Goal: Find specific page/section: Find specific page/section

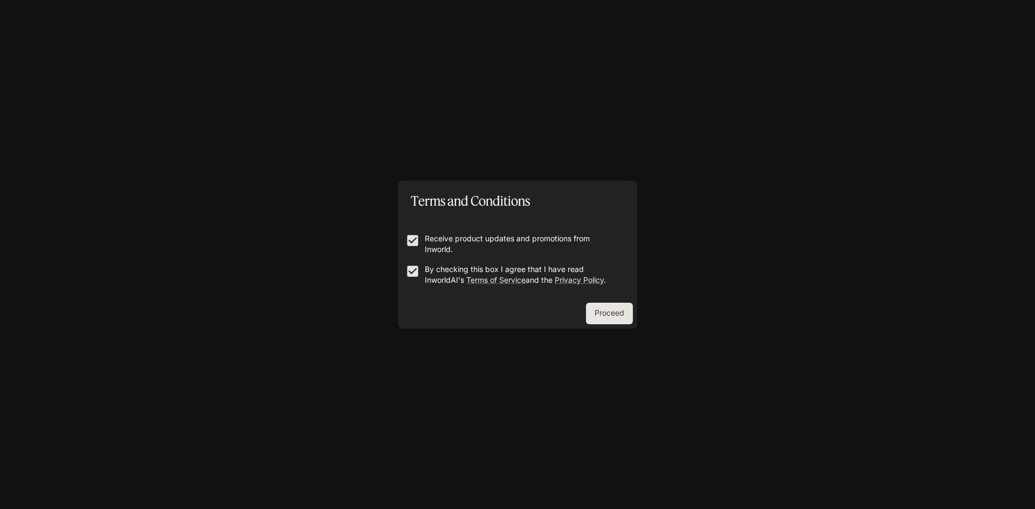
click at [619, 314] on button "Proceed" at bounding box center [609, 314] width 47 height 22
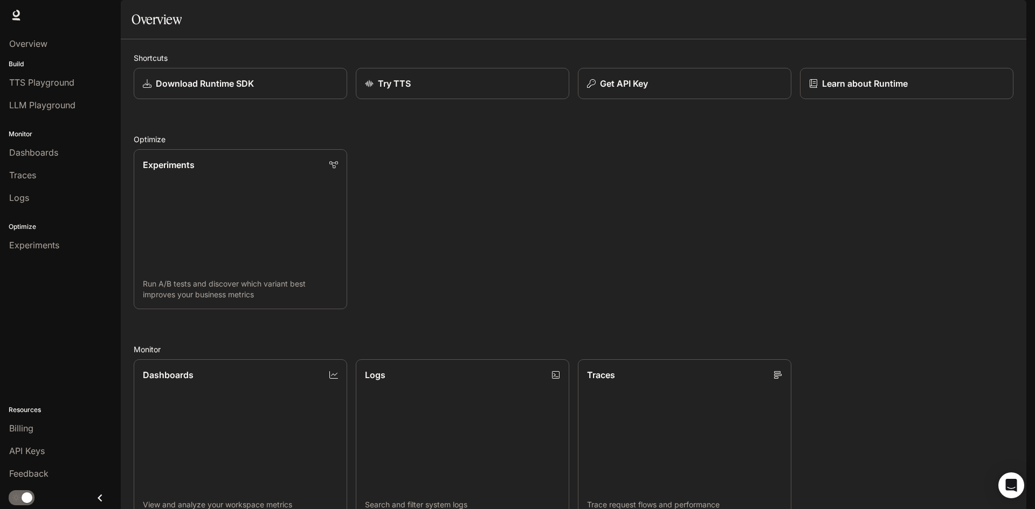
scroll to position [216, 0]
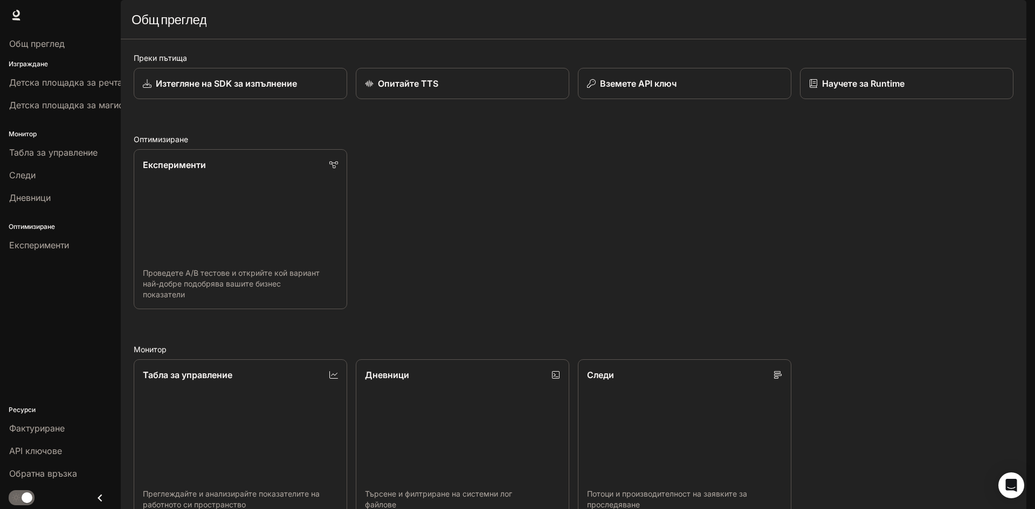
click at [931, 344] on h2 "Монитор" at bounding box center [573, 349] width 879 height 11
click at [64, 82] on font "Детска площадка за речта" at bounding box center [65, 82] width 113 height 11
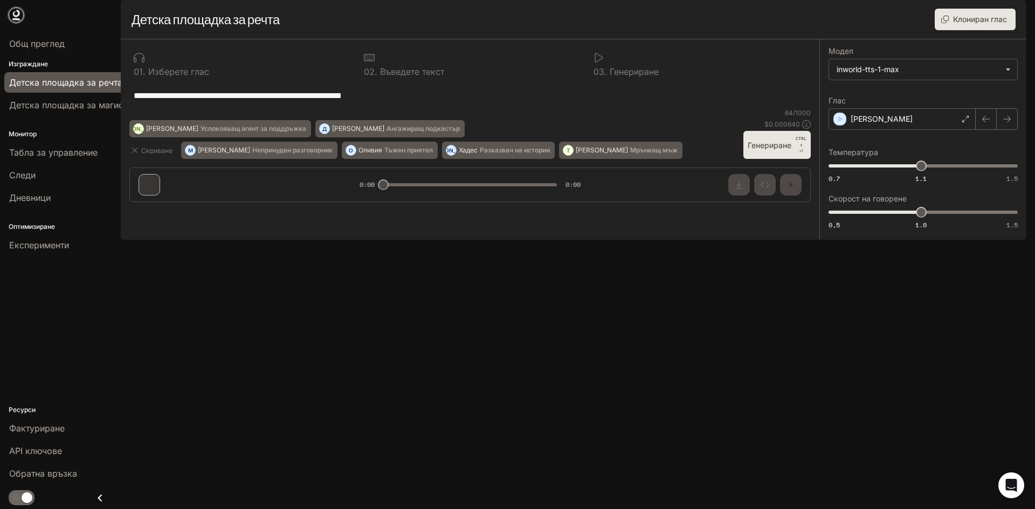
click at [11, 18] on icon at bounding box center [16, 15] width 11 height 11
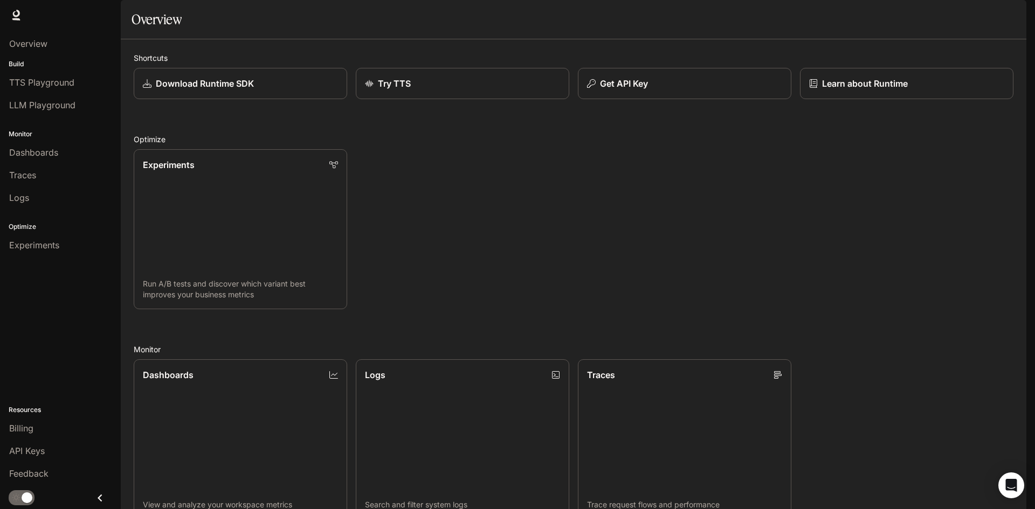
scroll to position [268, 0]
